Goal: Task Accomplishment & Management: Manage account settings

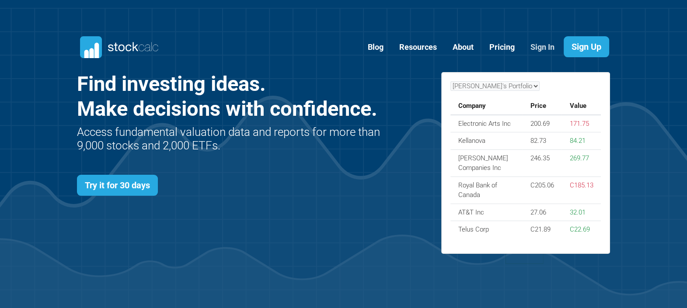
scroll to position [380, 560]
click at [544, 45] on link "Sign In" at bounding box center [542, 47] width 37 height 21
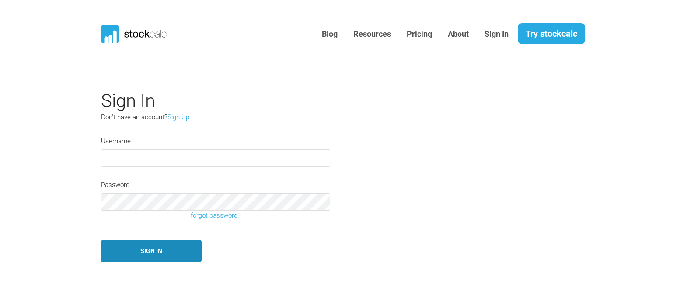
type input "[EMAIL_ADDRESS][DOMAIN_NAME]"
click at [141, 260] on button "Sign In" at bounding box center [151, 251] width 101 height 22
